Goal: Task Accomplishment & Management: Use online tool/utility

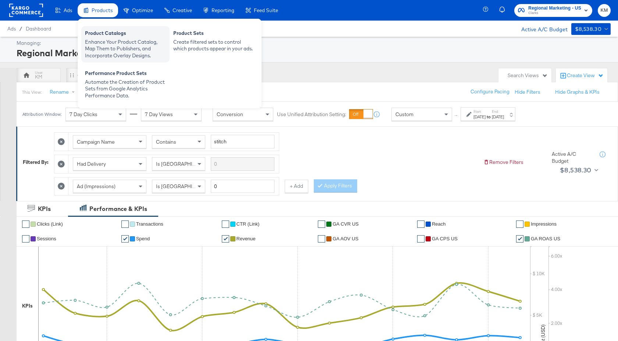
click at [99, 41] on div "Enhance Your Product Catalog, Map Them to Publishers, and Incorporate Overlay D…" at bounding box center [125, 49] width 81 height 21
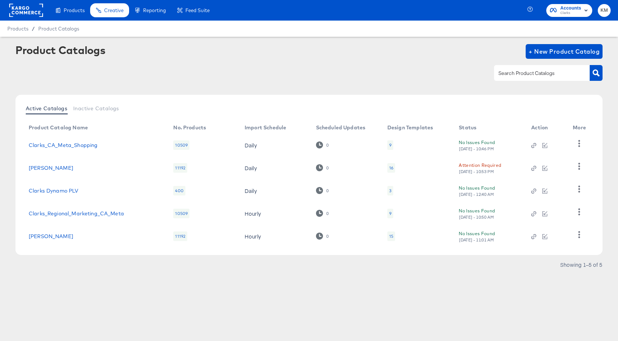
click at [391, 168] on div "16" at bounding box center [391, 168] width 4 height 6
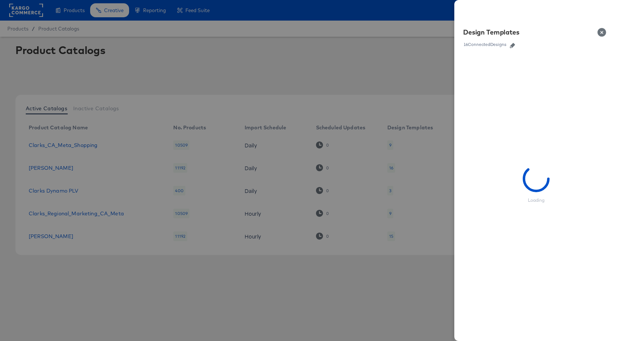
click at [513, 45] on icon "button" at bounding box center [511, 45] width 5 height 5
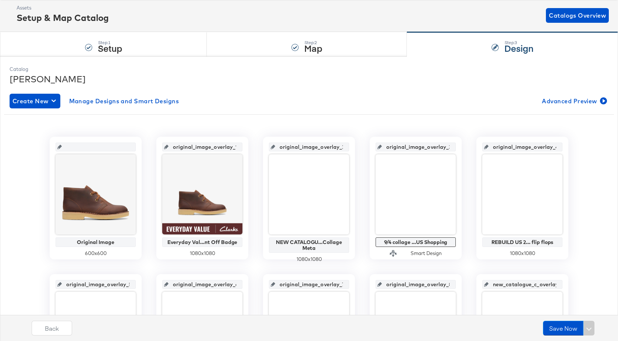
scroll to position [131, 0]
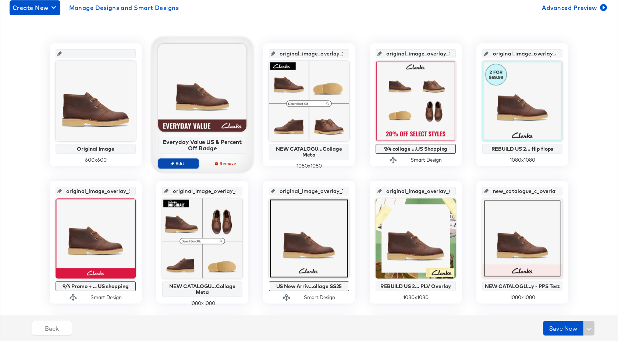
click at [183, 165] on span "Edit" at bounding box center [178, 164] width 34 height 6
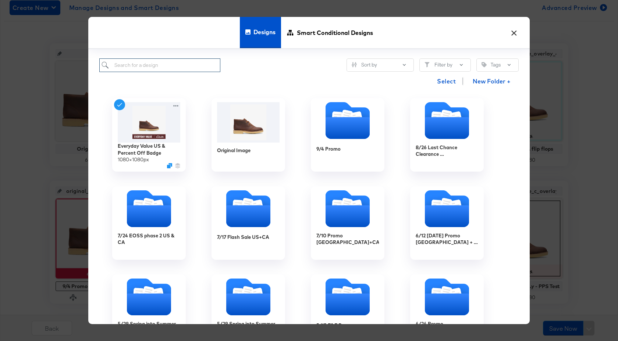
click at [180, 62] on input "search" at bounding box center [159, 65] width 121 height 14
paste input "Everyday Value US & Price Strike Badge"
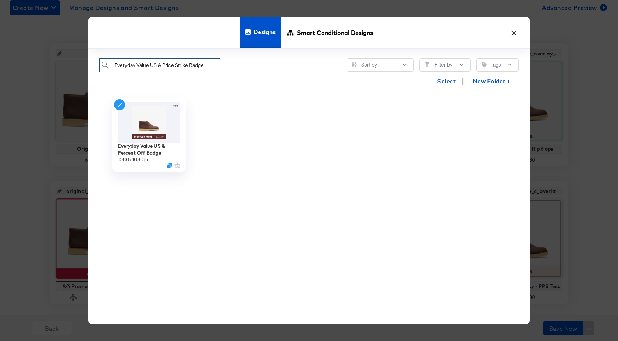
drag, startPoint x: 204, startPoint y: 65, endPoint x: 132, endPoint y: 66, distance: 72.4
click at [132, 66] on input "Everyday Value US & Price Strike Badge" at bounding box center [159, 65] width 121 height 14
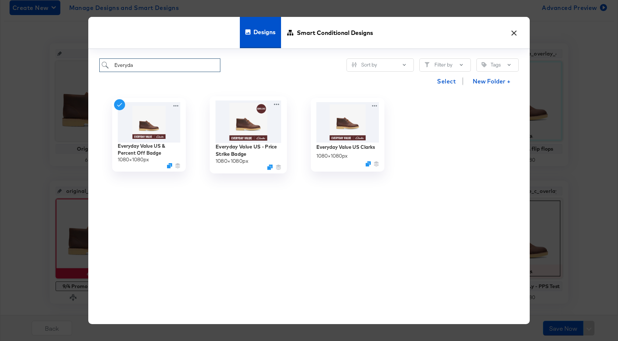
type input "Everyda"
click at [246, 123] on img at bounding box center [248, 121] width 66 height 42
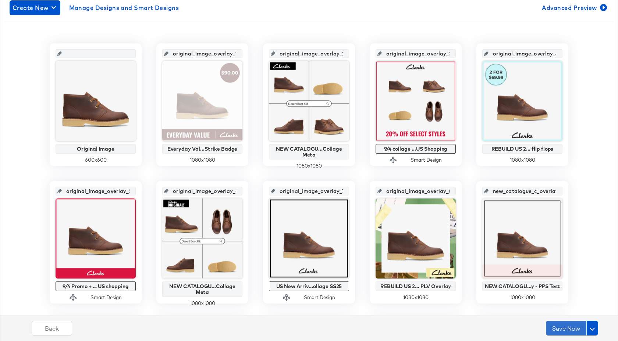
click at [572, 332] on button "Save Now" at bounding box center [565, 328] width 40 height 15
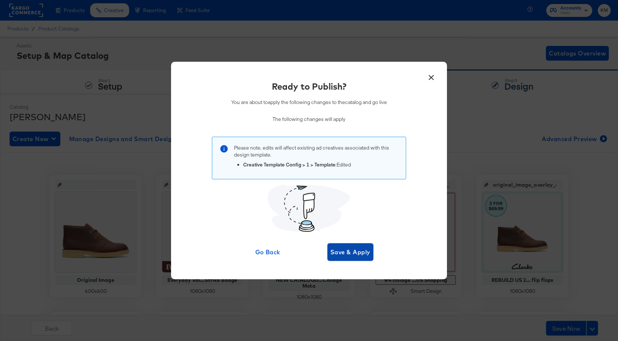
click at [364, 256] on span "Save & Apply" at bounding box center [350, 252] width 40 height 10
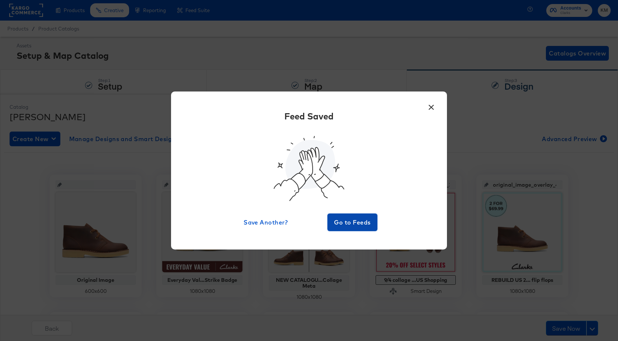
click at [355, 230] on button "Go to Feeds" at bounding box center [352, 223] width 50 height 18
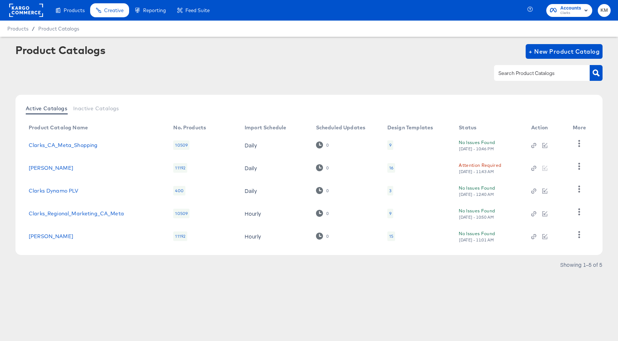
click at [29, 8] on rect at bounding box center [26, 10] width 34 height 13
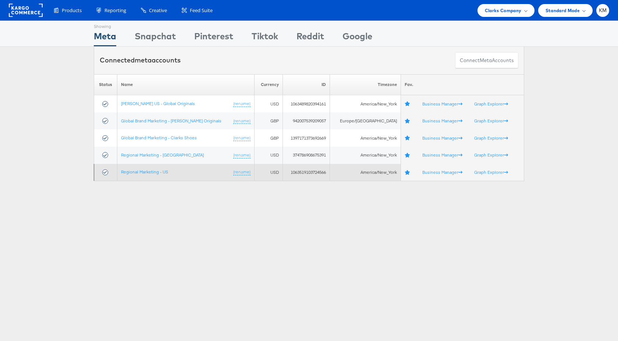
click at [161, 175] on td "Regional Marketing - US (rename)" at bounding box center [185, 172] width 137 height 17
click at [161, 173] on link "Regional Marketing - US" at bounding box center [144, 172] width 47 height 6
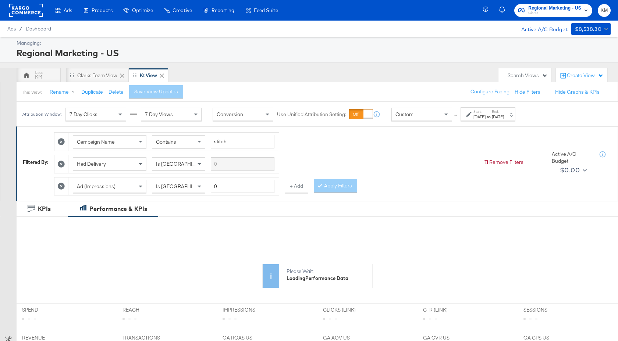
click at [485, 115] on div "[DATE]" at bounding box center [479, 117] width 12 height 6
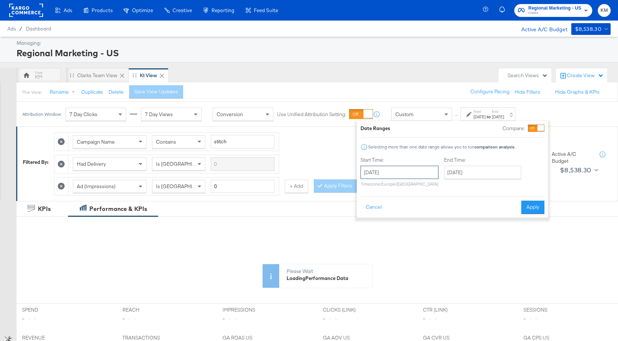
click at [403, 175] on input "[DATE]" at bounding box center [399, 172] width 78 height 13
click at [415, 183] on th "[DATE]" at bounding box center [406, 188] width 63 height 12
click at [419, 186] on th "2024" at bounding box center [405, 188] width 73 height 12
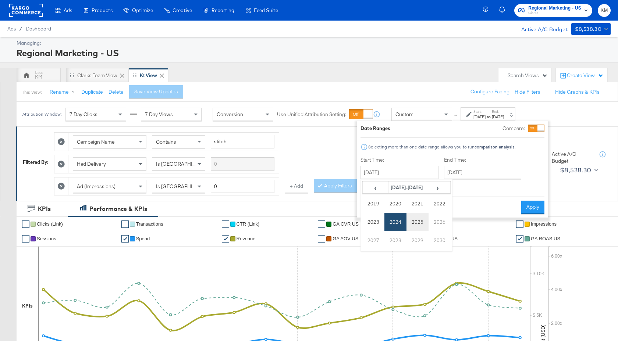
click at [422, 218] on td "2025" at bounding box center [417, 222] width 22 height 18
click at [375, 242] on td "Sep" at bounding box center [373, 240] width 22 height 18
click at [369, 221] on td "7" at bounding box center [368, 220] width 12 height 10
type input "[DATE]"
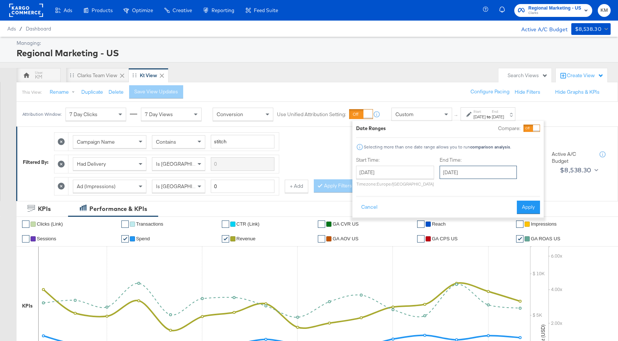
click at [477, 175] on input "[DATE]" at bounding box center [477, 172] width 77 height 13
click at [523, 231] on td "20" at bounding box center [522, 230] width 12 height 10
type input "[DATE]"
click at [527, 210] on button "Apply" at bounding box center [530, 207] width 23 height 13
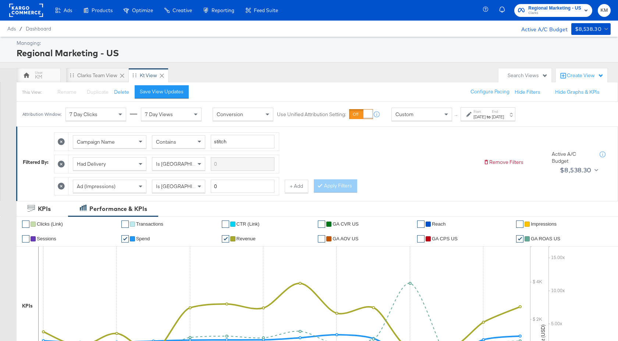
scroll to position [337, 0]
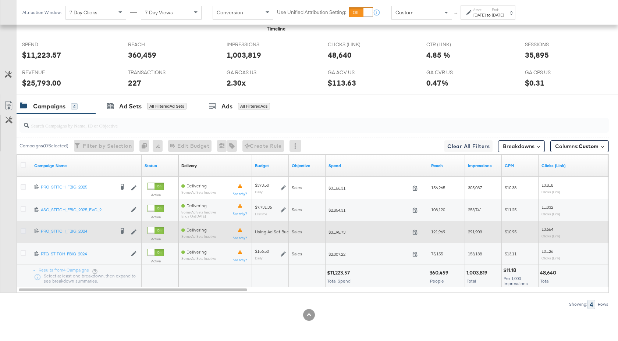
click at [24, 232] on icon at bounding box center [24, 231] width 6 height 6
click at [0, 0] on input "checkbox" at bounding box center [0, 0] width 0 height 0
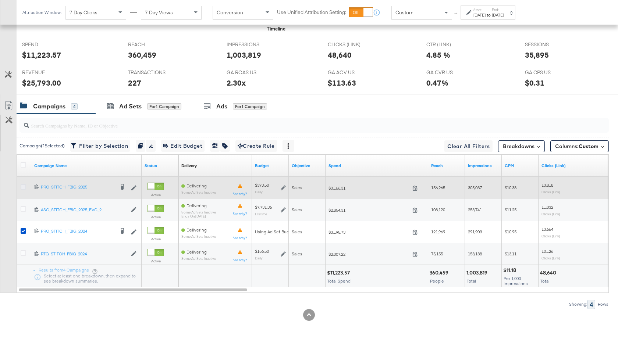
click at [24, 187] on icon at bounding box center [24, 187] width 6 height 6
click at [0, 0] on input "checkbox" at bounding box center [0, 0] width 0 height 0
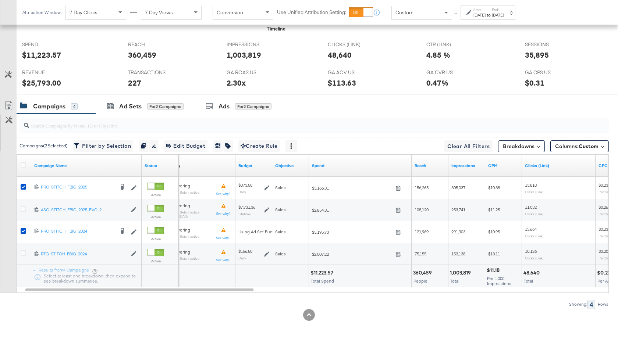
click at [60, 128] on input "search" at bounding box center [292, 122] width 526 height 14
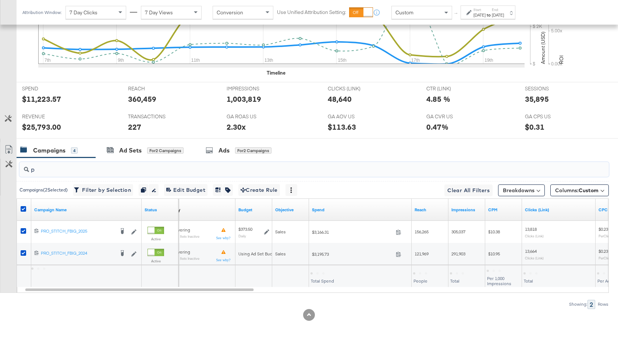
scroll to position [293, 0]
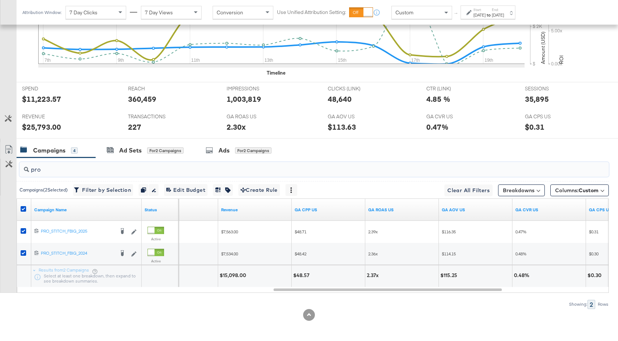
type input "pro"
